Goal: Find contact information: Find contact information

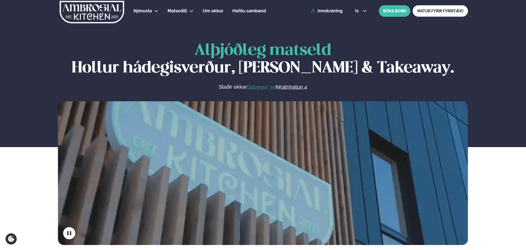
click at [255, 85] on link "Dalvegur 30" at bounding box center [261, 87] width 29 height 7
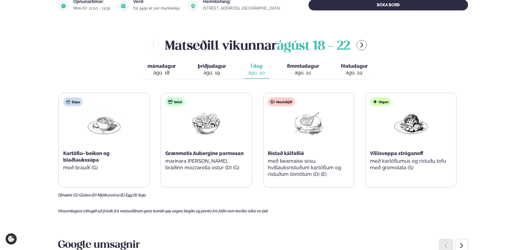
scroll to position [137, 0]
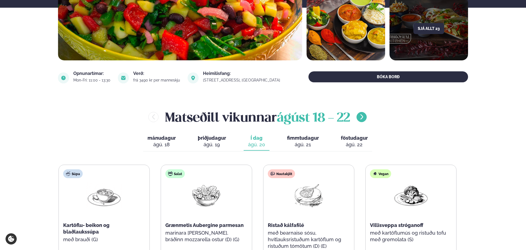
click at [364, 119] on icon "menu-btn-right" at bounding box center [362, 117] width 7 height 7
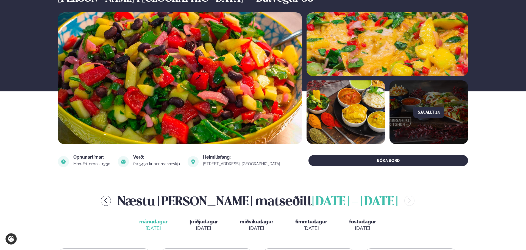
scroll to position [0, 0]
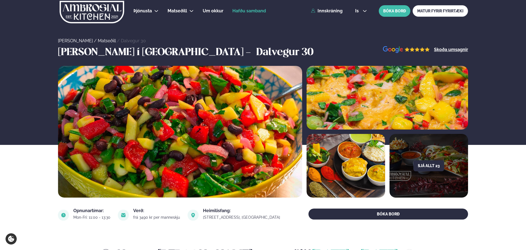
click at [252, 12] on span "Hafðu samband" at bounding box center [249, 10] width 34 height 5
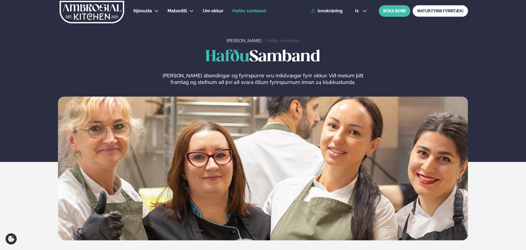
click at [113, 12] on img at bounding box center [92, 12] width 66 height 23
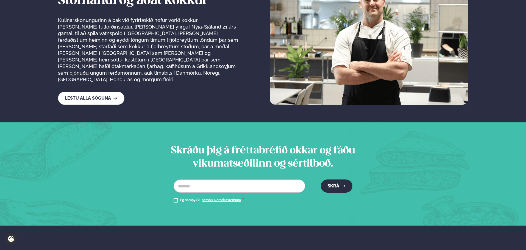
scroll to position [987, 0]
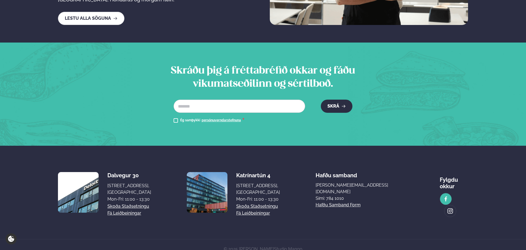
click at [443, 196] on img at bounding box center [446, 199] width 6 height 6
